Goal: Task Accomplishment & Management: Use online tool/utility

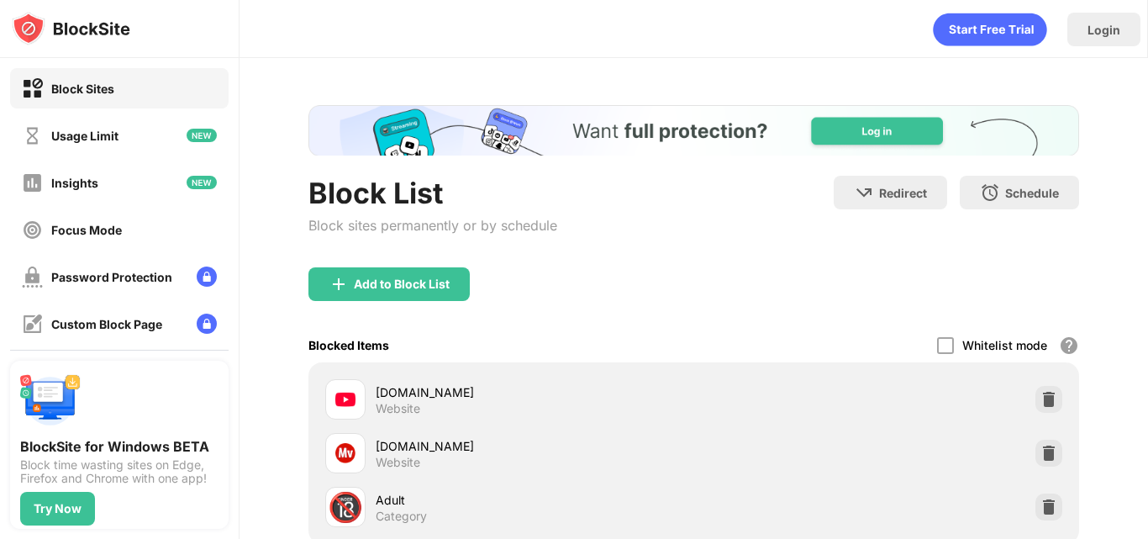
scroll to position [168, 0]
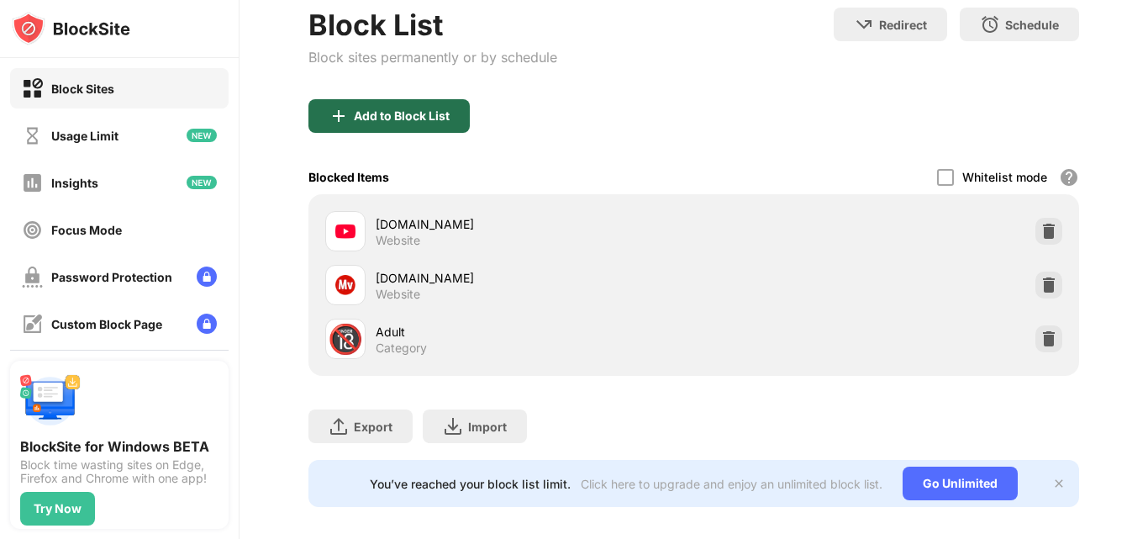
click at [374, 123] on div "Add to Block List" at bounding box center [402, 115] width 96 height 13
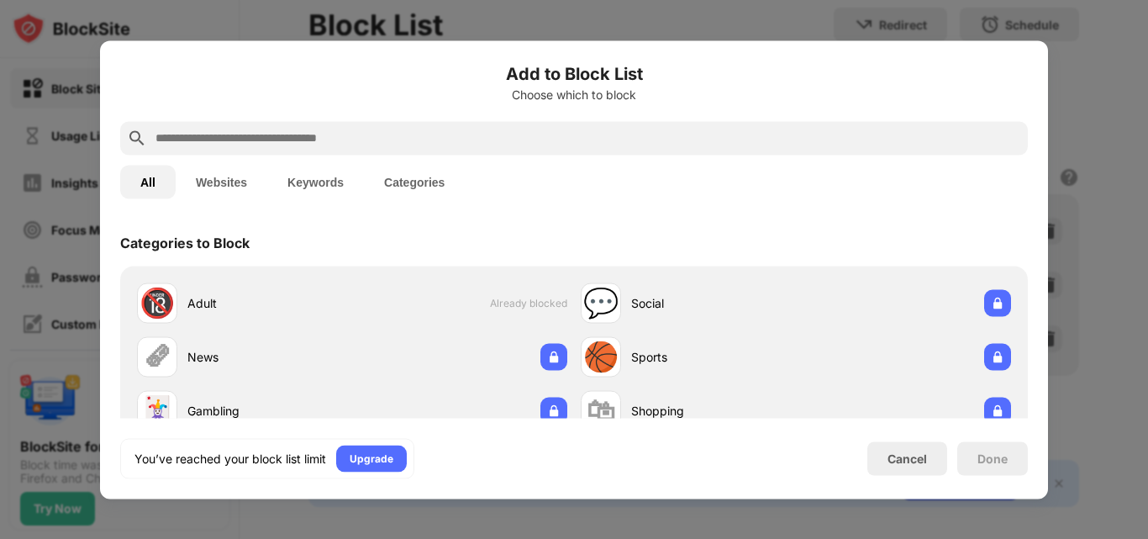
click at [1136, 241] on div at bounding box center [574, 269] width 1148 height 539
